Goal: Information Seeking & Learning: Compare options

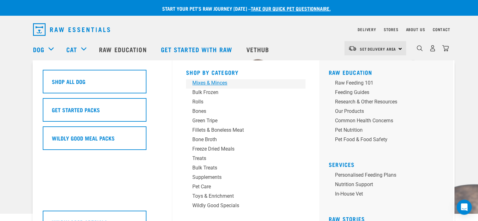
click at [220, 82] on div "Mixes & Minces" at bounding box center [241, 83] width 98 height 8
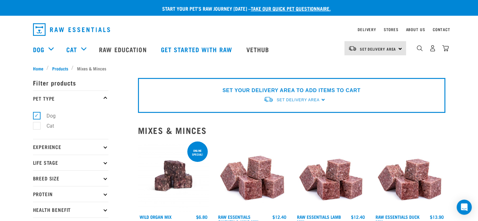
click at [411, 194] on img at bounding box center [409, 175] width 71 height 71
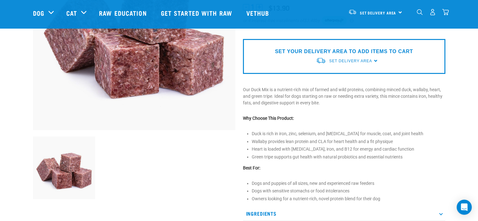
scroll to position [188, 0]
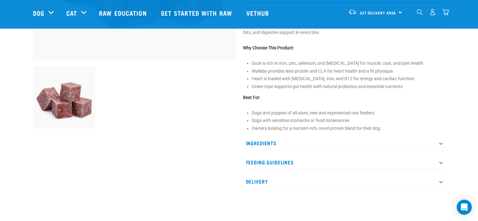
click at [262, 140] on p "Ingredients" at bounding box center [344, 143] width 202 height 14
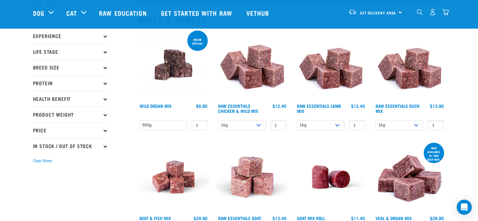
scroll to position [94, 0]
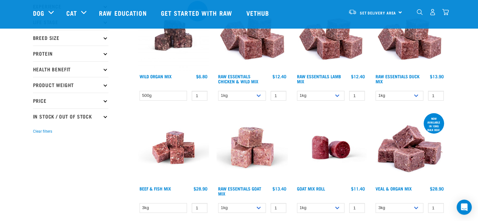
click at [249, 153] on img at bounding box center [251, 147] width 71 height 71
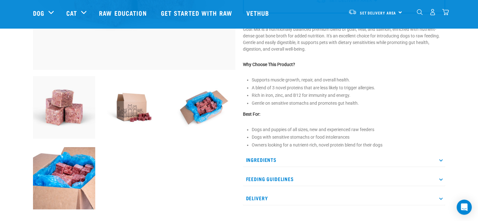
scroll to position [188, 0]
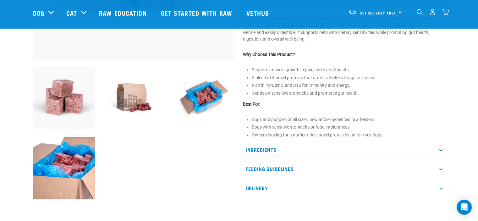
click at [272, 149] on p "Ingredients" at bounding box center [344, 150] width 202 height 14
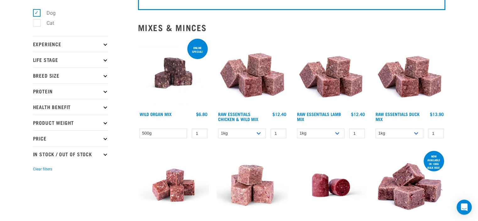
click at [256, 85] on img at bounding box center [251, 72] width 71 height 71
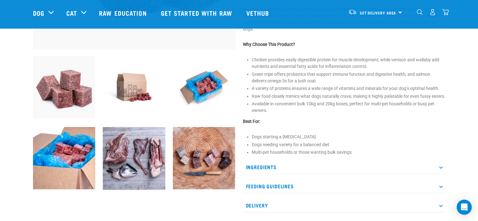
scroll to position [188, 0]
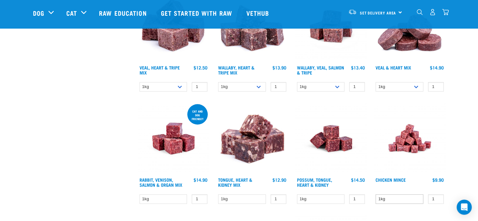
scroll to position [699, 0]
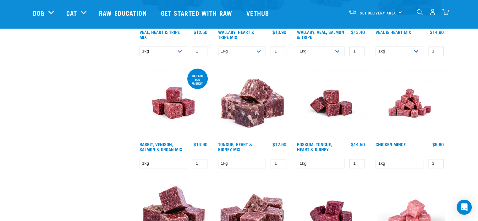
click at [409, 108] on img at bounding box center [409, 102] width 71 height 71
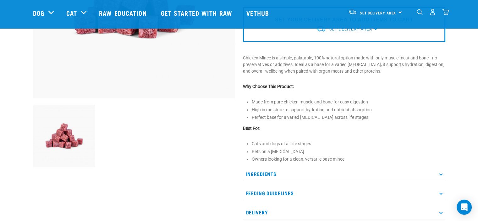
scroll to position [157, 0]
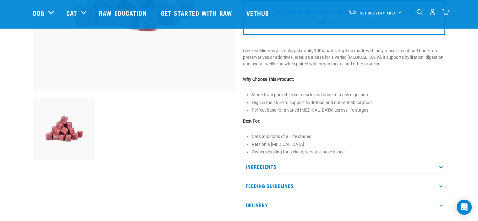
click at [268, 166] on p "Ingredients" at bounding box center [344, 167] width 202 height 14
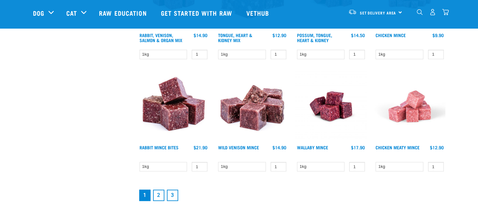
scroll to position [808, 0]
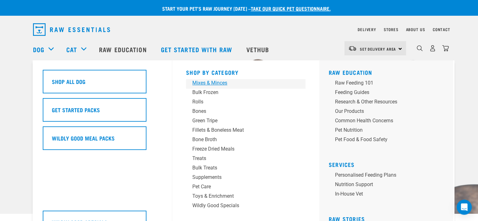
click at [219, 85] on div "Mixes & Minces" at bounding box center [241, 83] width 98 height 8
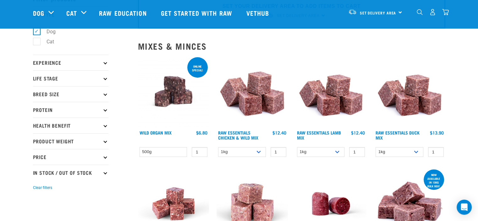
scroll to position [31, 0]
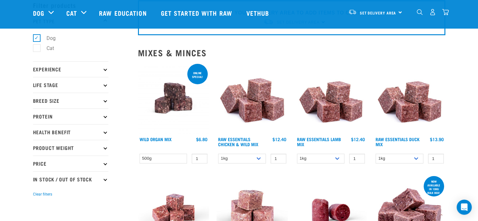
click at [64, 131] on p "Health Benefit" at bounding box center [70, 132] width 75 height 16
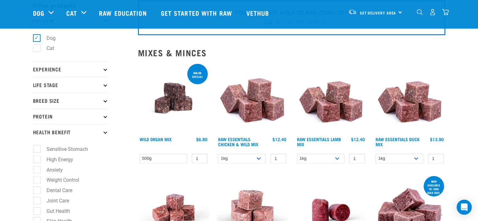
click at [48, 115] on p "Protein" at bounding box center [70, 116] width 75 height 16
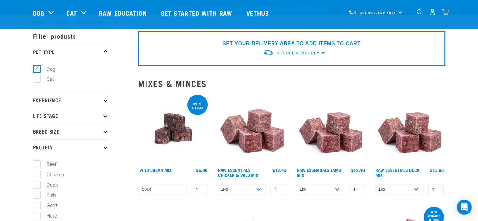
scroll to position [0, 0]
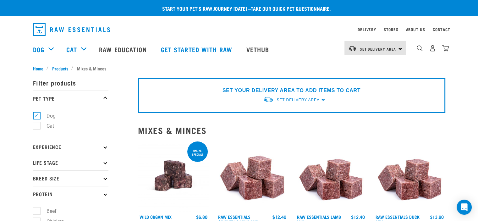
click at [99, 160] on p "Life Stage" at bounding box center [70, 162] width 75 height 16
click at [103, 147] on p "Experience" at bounding box center [70, 147] width 75 height 16
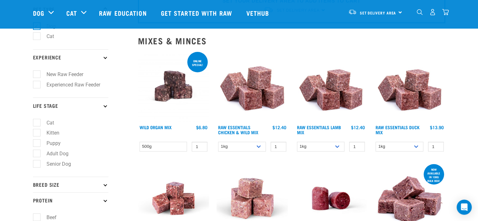
scroll to position [94, 0]
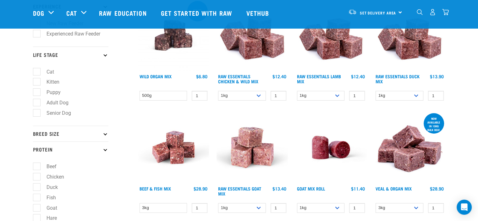
click at [413, 51] on img at bounding box center [409, 35] width 71 height 71
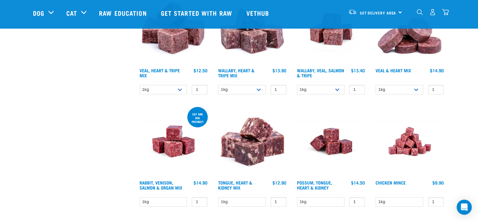
scroll to position [699, 0]
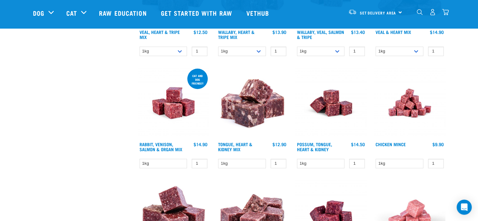
click at [179, 117] on img at bounding box center [173, 102] width 71 height 71
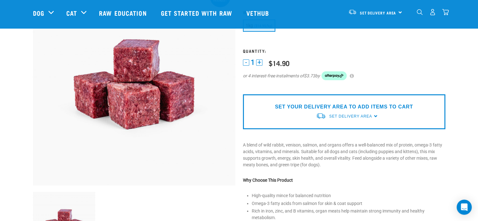
scroll to position [188, 0]
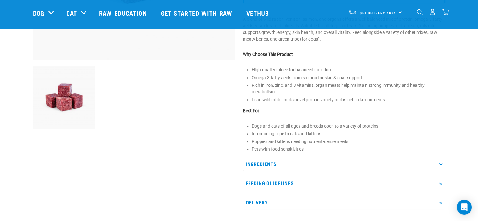
click at [273, 163] on p "Ingredients" at bounding box center [344, 164] width 202 height 14
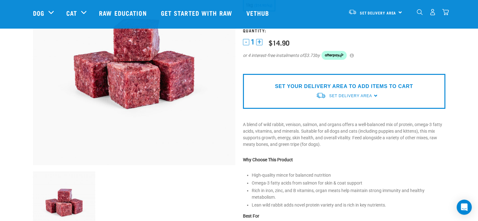
scroll to position [94, 0]
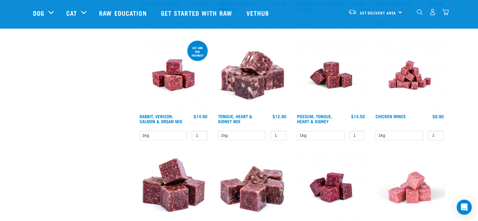
scroll to position [714, 0]
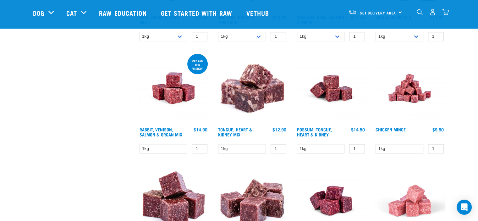
click at [415, 89] on img at bounding box center [409, 87] width 71 height 71
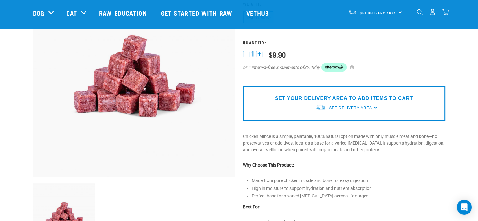
scroll to position [126, 0]
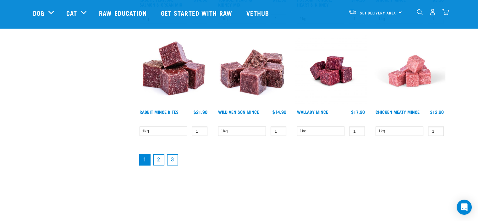
scroll to position [854, 0]
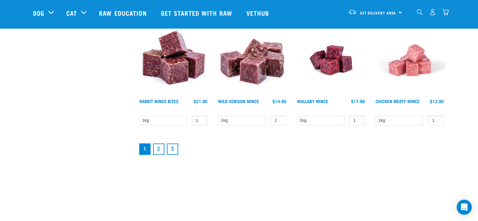
click at [157, 148] on link "2" at bounding box center [158, 148] width 11 height 11
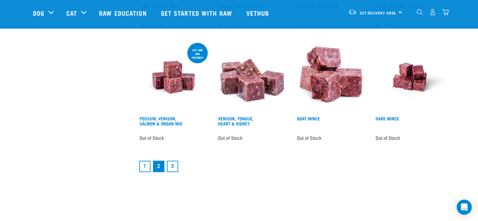
scroll to position [879, 0]
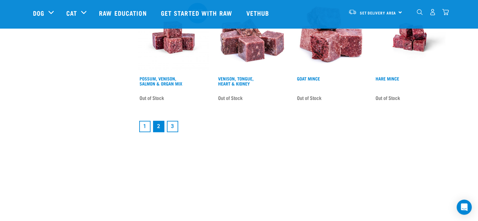
click at [173, 124] on link "3" at bounding box center [172, 126] width 11 height 11
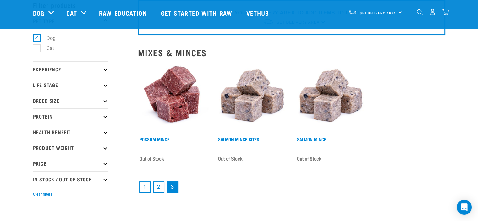
scroll to position [126, 0]
